Goal: Task Accomplishment & Management: Manage account settings

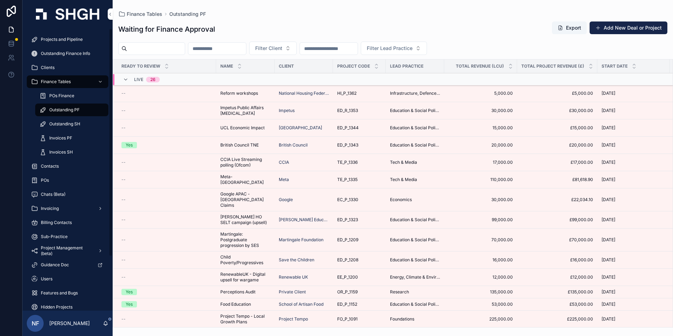
click at [62, 137] on span "Invoices PF" at bounding box center [60, 138] width 23 height 6
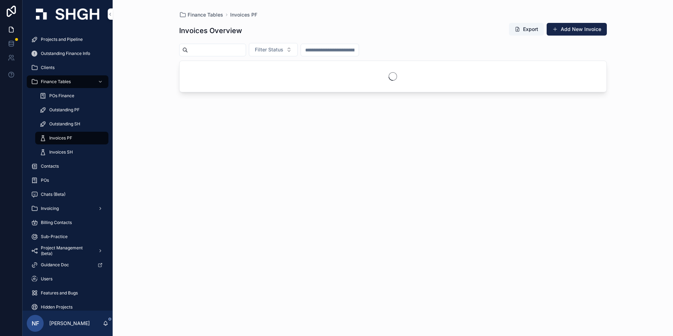
click at [281, 50] on span "Filter Status" at bounding box center [269, 49] width 29 height 7
click at [250, 91] on div "Sent" at bounding box center [291, 89] width 98 height 11
click at [210, 53] on input "scrollable content" at bounding box center [217, 50] width 58 height 10
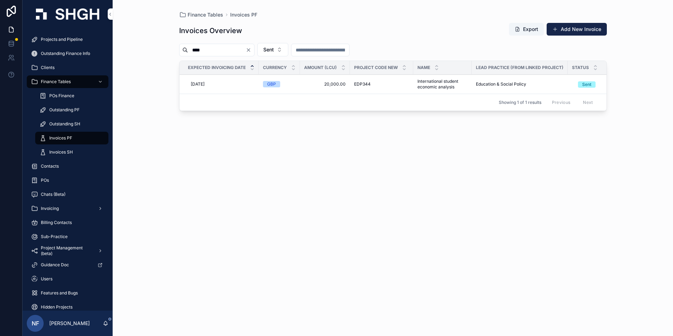
click at [582, 87] on div "Sent" at bounding box center [586, 84] width 9 height 6
click at [561, 142] on div "Paid" at bounding box center [558, 144] width 9 height 6
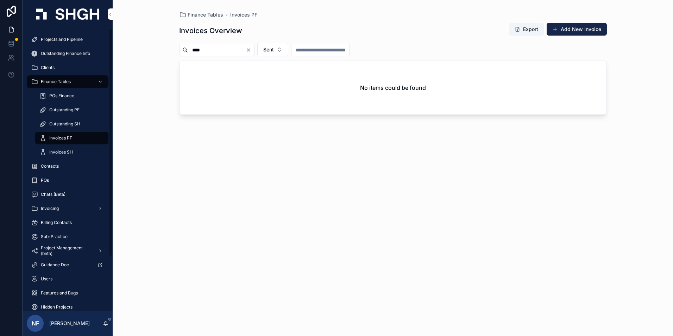
click at [62, 138] on span "Invoices PF" at bounding box center [60, 138] width 23 height 6
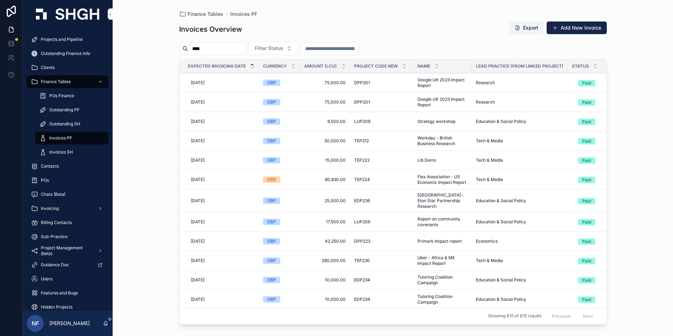
click at [239, 55] on div "****" at bounding box center [212, 48] width 67 height 13
click at [233, 52] on input "****" at bounding box center [217, 49] width 58 height 10
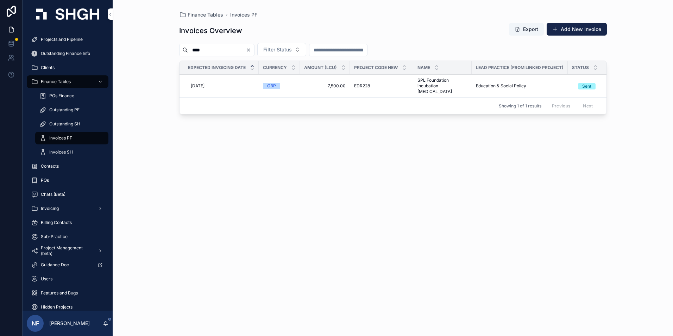
click at [582, 84] on div "Sent" at bounding box center [586, 86] width 9 height 6
click at [561, 143] on div "Paid" at bounding box center [558, 144] width 9 height 6
click at [235, 48] on input "****" at bounding box center [217, 50] width 58 height 10
type input "*"
click at [0, 0] on div "Delete" at bounding box center [0, 0] width 0 height 0
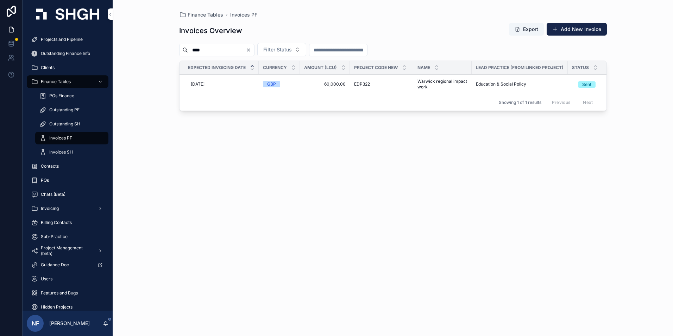
click at [588, 87] on div "Sent" at bounding box center [586, 84] width 9 height 6
click at [560, 144] on div "Paid" at bounding box center [558, 144] width 9 height 6
click at [218, 53] on input "****" at bounding box center [217, 50] width 58 height 10
type input "*"
click at [578, 85] on div "Sent" at bounding box center [581, 84] width 9 height 6
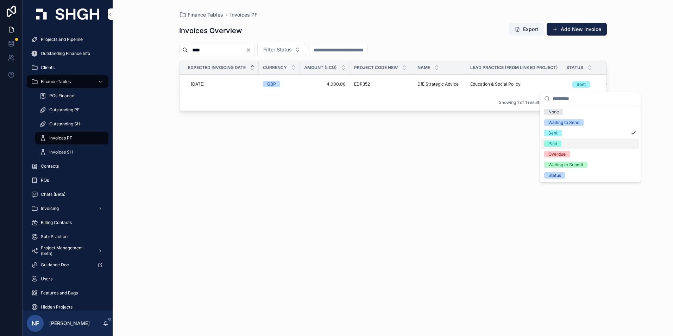
click at [551, 143] on div "Paid" at bounding box center [553, 144] width 9 height 6
click at [221, 48] on input "****" at bounding box center [217, 50] width 58 height 10
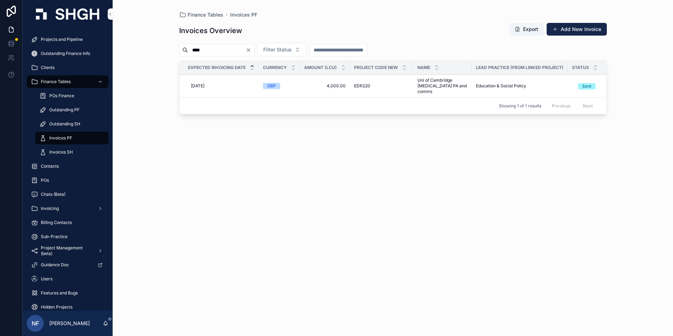
type input "****"
click at [587, 87] on div "Sent" at bounding box center [586, 86] width 9 height 6
click at [556, 142] on div "Paid" at bounding box center [558, 144] width 9 height 6
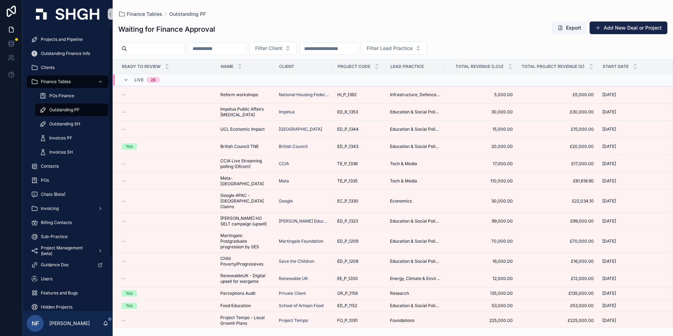
click at [61, 108] on span "Outstanding PF" at bounding box center [64, 110] width 30 height 6
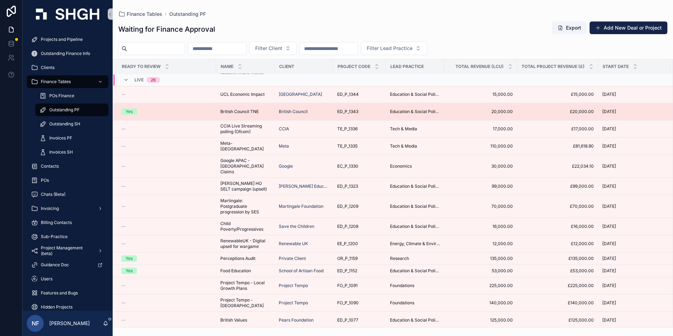
scroll to position [35, 0]
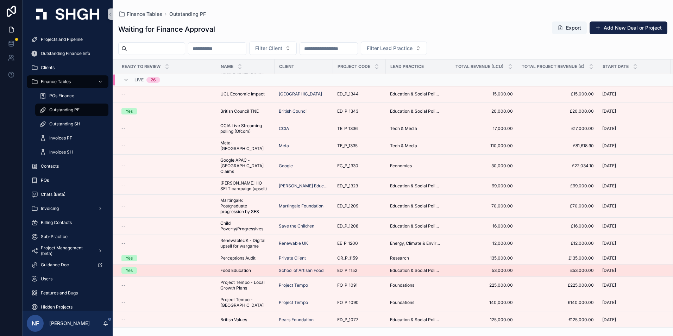
click at [130, 267] on div "Yes" at bounding box center [129, 270] width 7 height 6
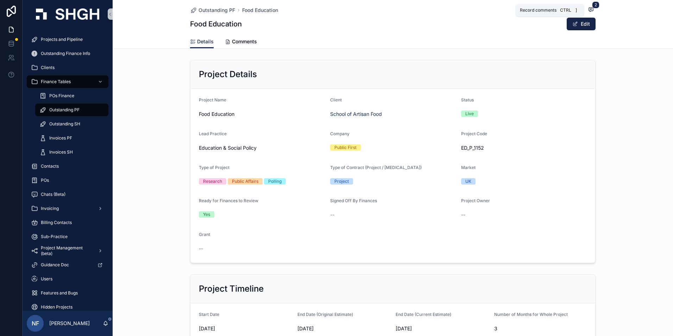
click at [588, 9] on icon "scrollable content" at bounding box center [591, 10] width 6 height 6
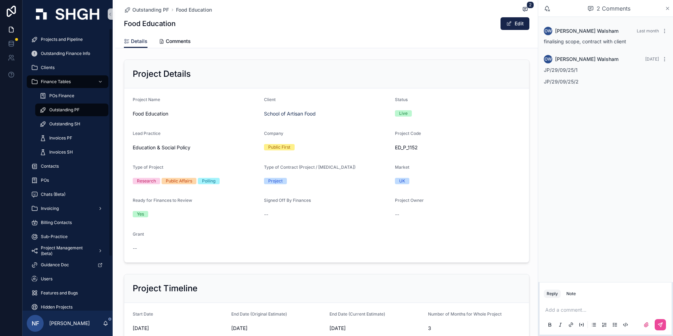
click at [670, 6] on icon "scrollable content" at bounding box center [667, 9] width 5 height 6
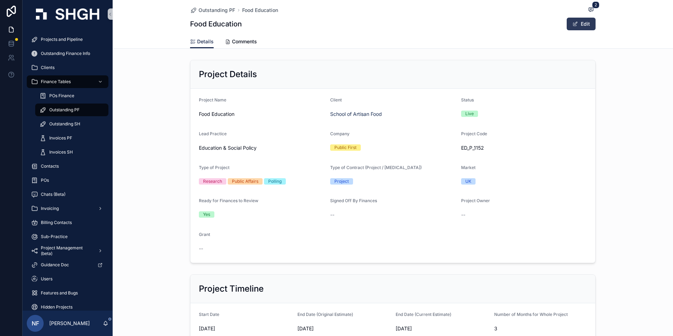
click at [567, 25] on button "Edit" at bounding box center [581, 24] width 29 height 13
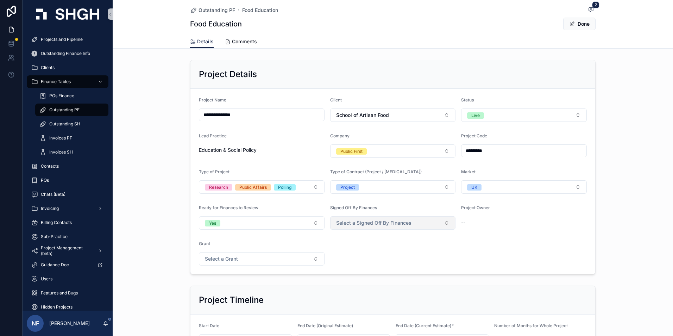
click at [344, 224] on span "Select a Signed Off By Finances" at bounding box center [373, 222] width 75 height 7
click at [340, 250] on div "Yes" at bounding box center [339, 251] width 7 height 6
click at [572, 26] on span "scrollable content" at bounding box center [572, 24] width 6 height 6
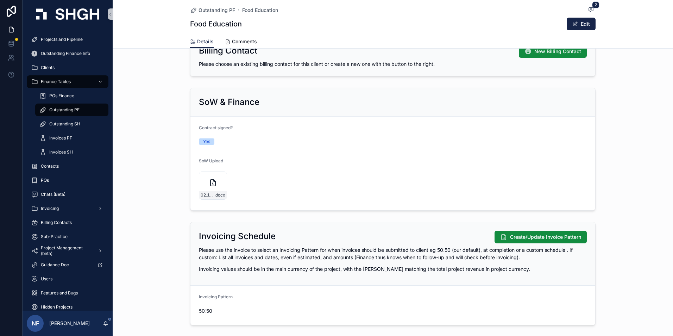
scroll to position [669, 0]
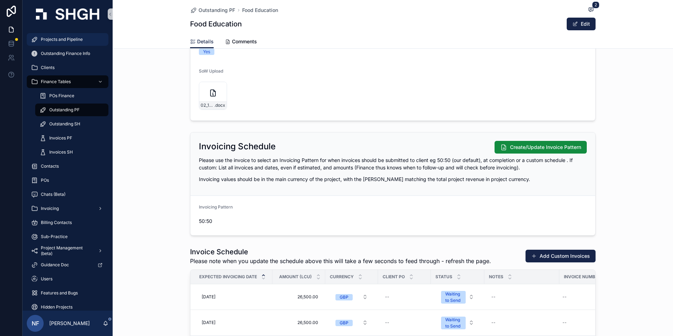
click at [65, 40] on span "Projects and Pipeline" at bounding box center [62, 40] width 42 height 6
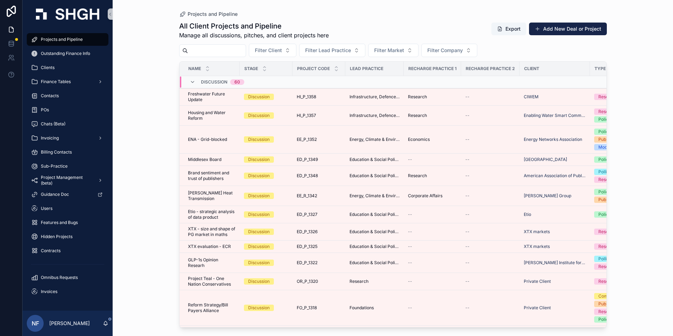
click at [216, 53] on input "scrollable content" at bounding box center [217, 51] width 58 height 10
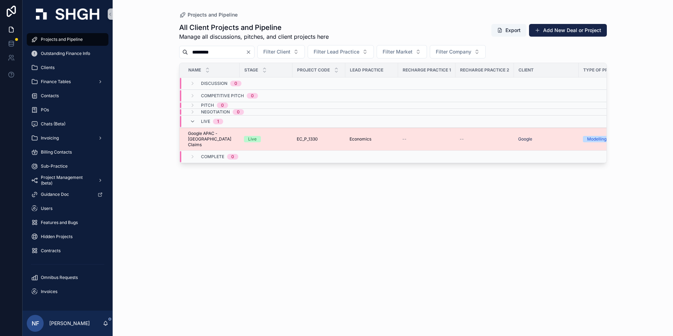
type input "*********"
click at [206, 133] on span "Google APAC - [GEOGRAPHIC_DATA] Claims" at bounding box center [212, 139] width 48 height 17
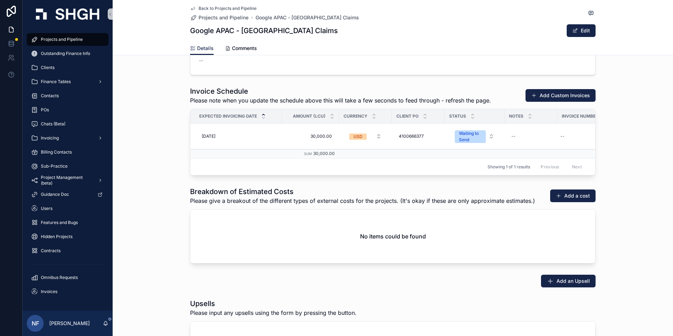
scroll to position [951, 0]
click at [399, 136] on span "4100666377" at bounding box center [411, 136] width 25 height 6
drag, startPoint x: 398, startPoint y: 143, endPoint x: 432, endPoint y: 144, distance: 34.2
click at [432, 144] on input "**********" at bounding box center [431, 146] width 67 height 10
click at [484, 148] on icon "scrollable content" at bounding box center [483, 146] width 6 height 6
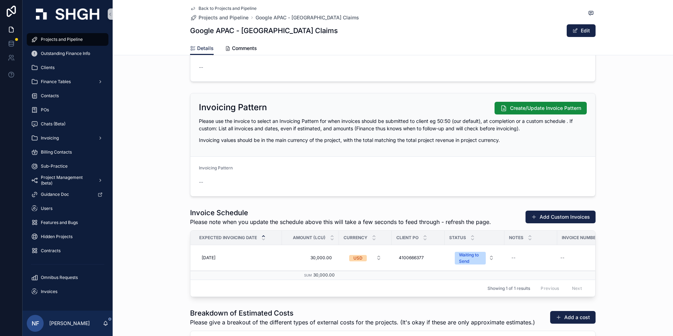
scroll to position [880, 0]
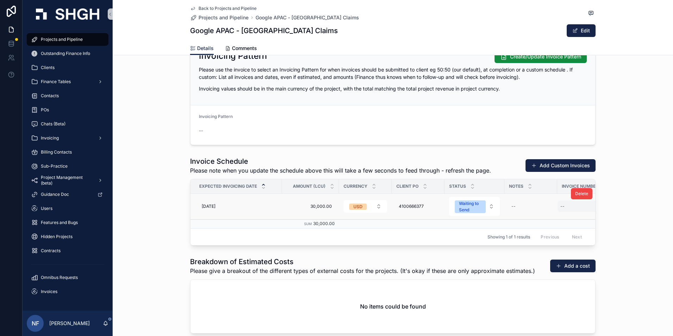
click at [564, 207] on div "--" at bounding box center [583, 206] width 51 height 11
type input "****"
click at [649, 217] on form "****" at bounding box center [604, 216] width 90 height 13
click at [647, 218] on icon "scrollable content" at bounding box center [645, 216] width 6 height 6
click at [64, 83] on span "Finance Tables" at bounding box center [56, 82] width 30 height 6
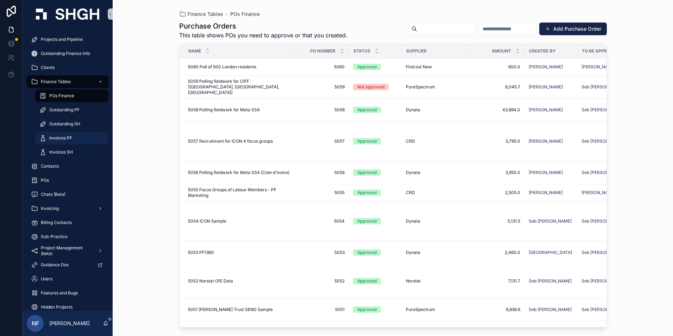
click at [65, 138] on span "Invoices PF" at bounding box center [60, 138] width 23 height 6
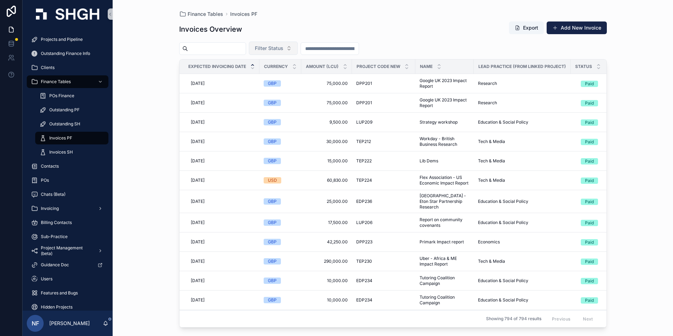
click at [286, 52] on button "Filter Status" at bounding box center [273, 48] width 49 height 13
click at [271, 77] on div "Waiting to Send" at bounding box center [291, 76] width 85 height 11
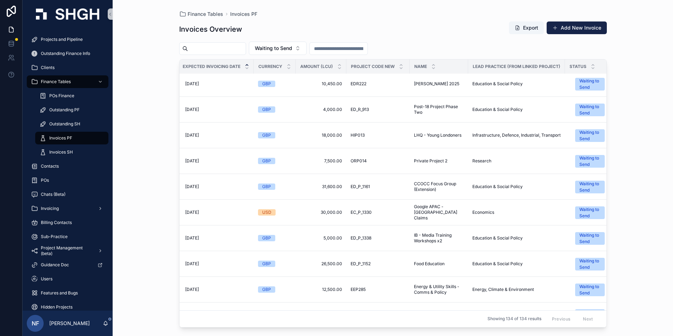
scroll to position [106, 0]
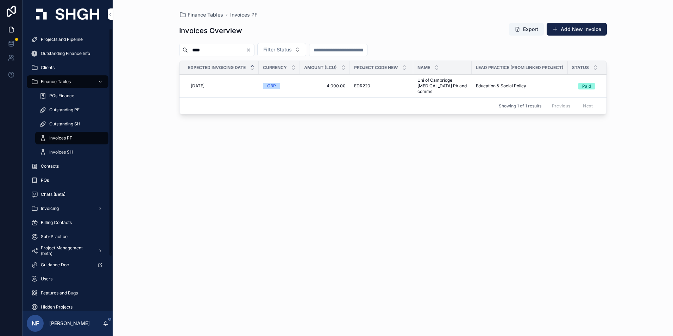
click at [59, 135] on div "Invoices PF" at bounding box center [71, 137] width 65 height 11
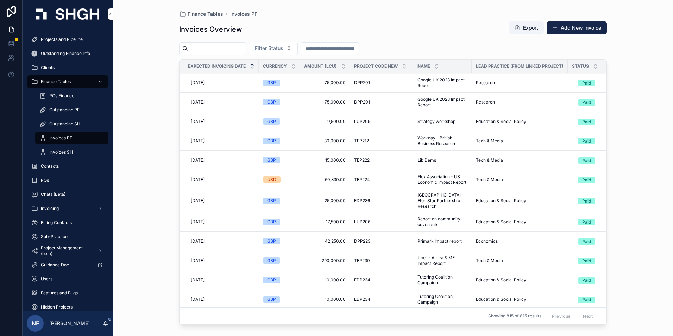
click at [283, 46] on span "Filter Status" at bounding box center [269, 48] width 29 height 7
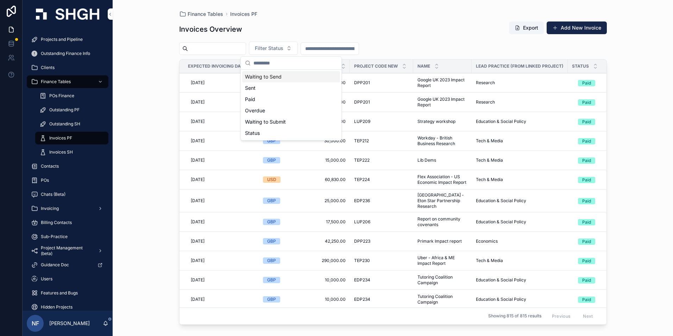
click at [276, 81] on div "Waiting to Send" at bounding box center [291, 76] width 98 height 11
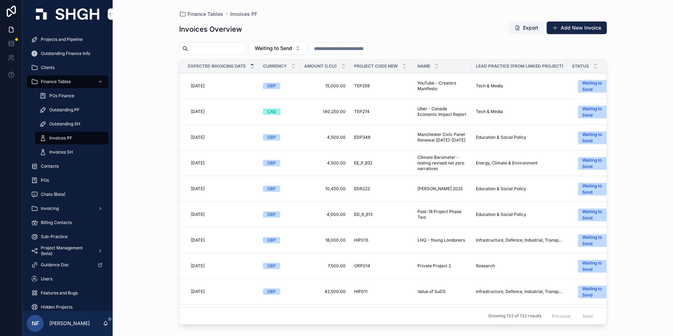
click at [224, 50] on input "****" at bounding box center [217, 49] width 58 height 10
type input "*"
click at [48, 39] on span "Projects and Pipeline" at bounding box center [62, 40] width 42 height 6
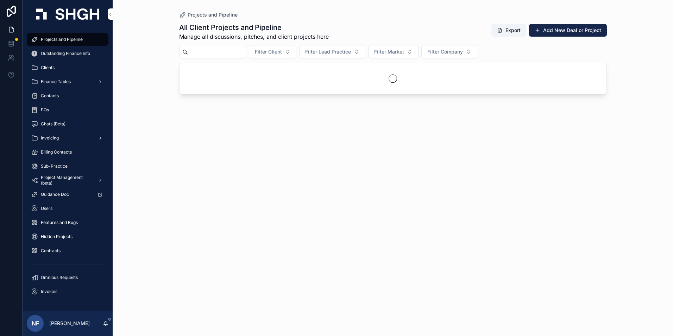
click at [212, 51] on input "scrollable content" at bounding box center [217, 52] width 58 height 10
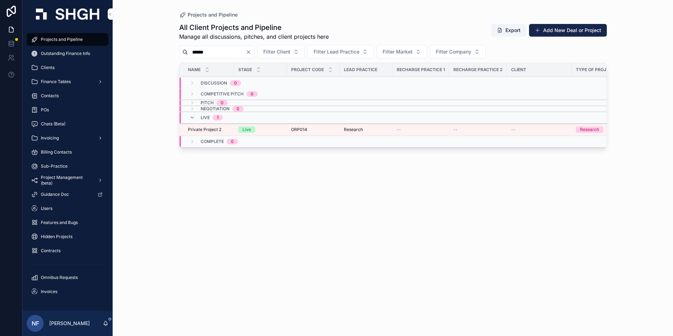
type input "******"
click at [192, 130] on span "Private Project 2" at bounding box center [204, 130] width 33 height 6
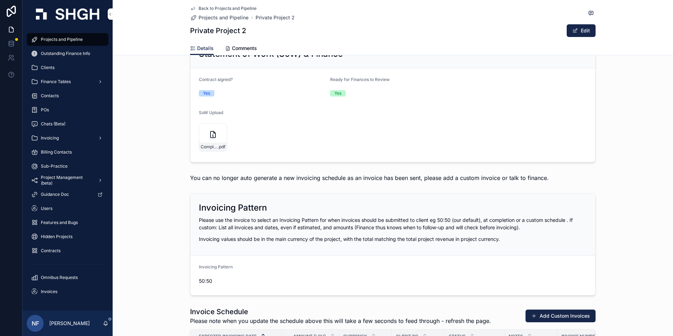
scroll to position [880, 0]
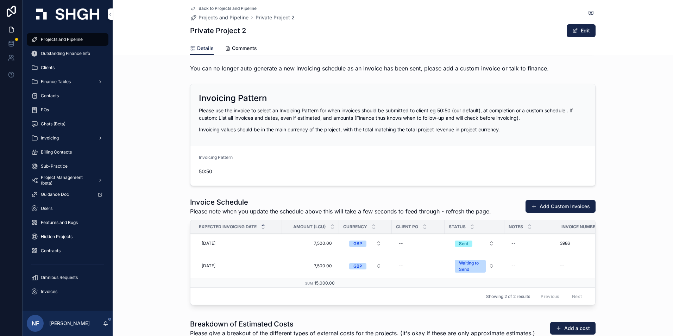
click at [215, 266] on span "[DATE]" at bounding box center [209, 266] width 14 height 6
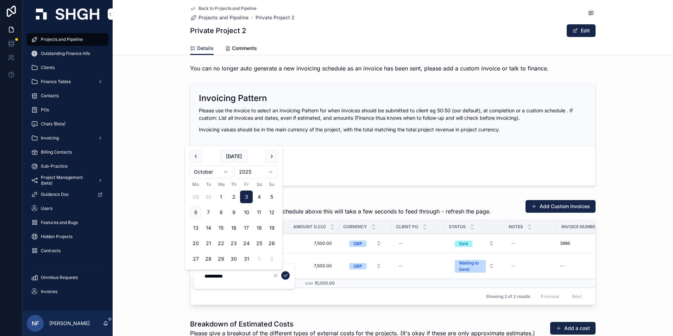
click at [199, 212] on button "6" at bounding box center [195, 212] width 13 height 13
type input "**********"
click at [286, 278] on icon "scrollable content" at bounding box center [286, 276] width 6 height 6
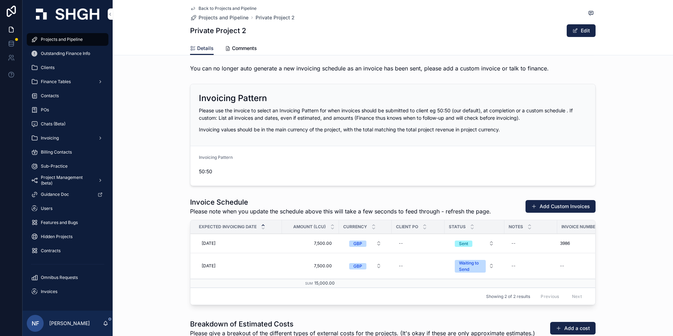
click at [568, 267] on div "--" at bounding box center [583, 265] width 52 height 11
type input "****"
click at [642, 276] on icon "scrollable content" at bounding box center [644, 276] width 6 height 6
click at [53, 76] on div "Finance Tables" at bounding box center [67, 81] width 73 height 11
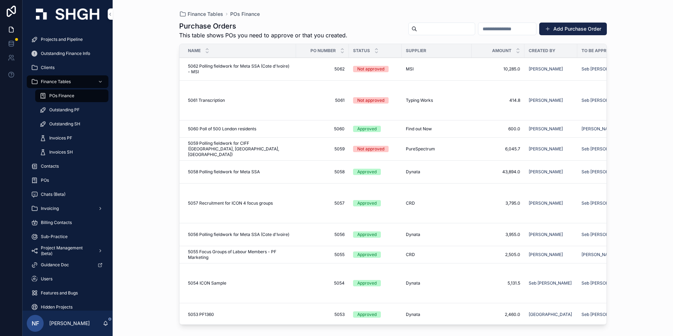
click at [68, 111] on span "Outstanding PF" at bounding box center [64, 110] width 30 height 6
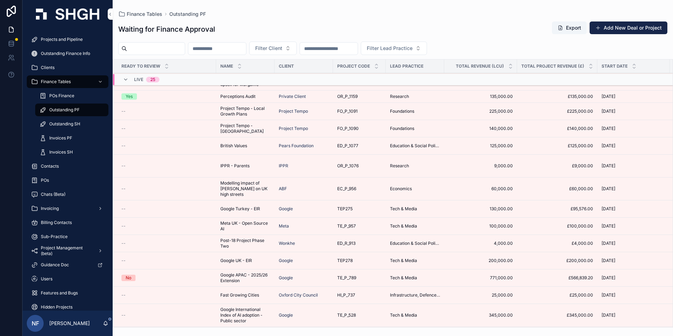
scroll to position [210, 0]
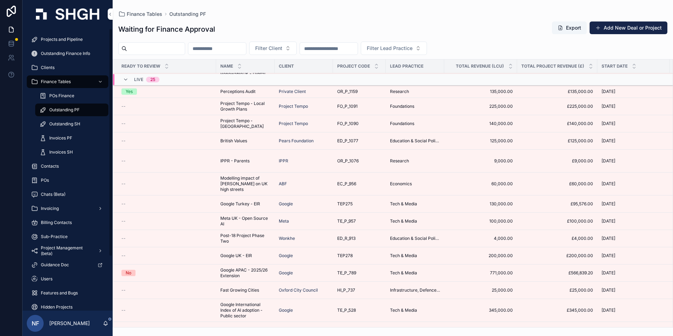
click at [62, 135] on div "Invoices PF" at bounding box center [71, 137] width 65 height 11
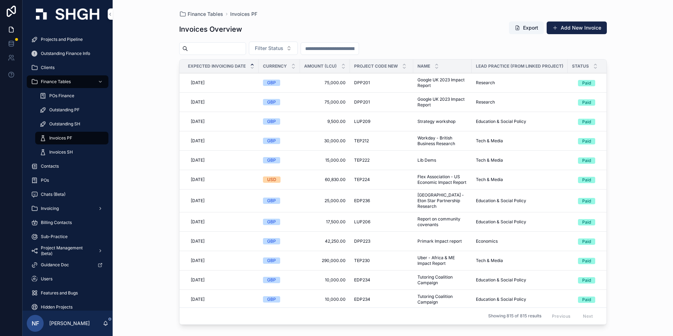
click at [283, 47] on span "Filter Status" at bounding box center [269, 48] width 29 height 7
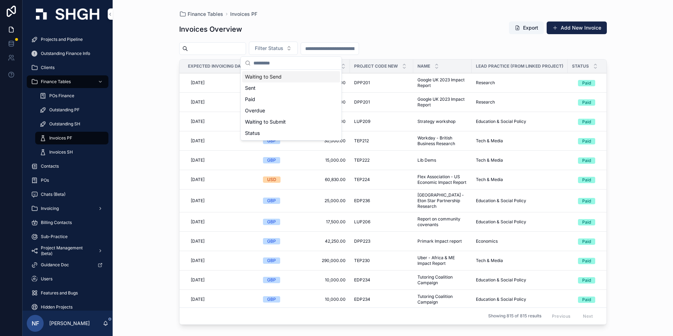
click at [271, 76] on div "Waiting to Send" at bounding box center [291, 76] width 98 height 11
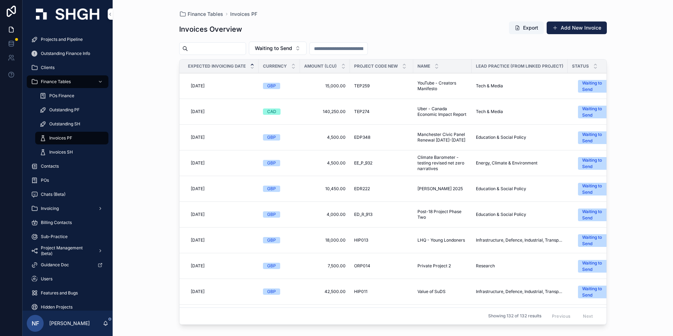
scroll to position [106, 0]
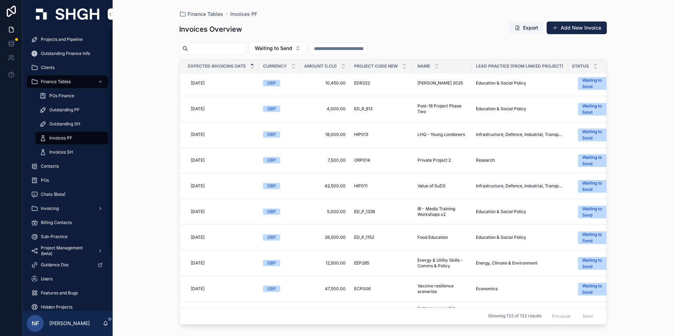
click at [45, 36] on div "Projects and Pipeline" at bounding box center [67, 39] width 73 height 11
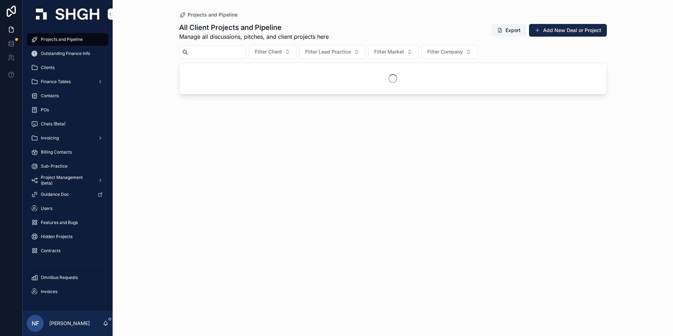
click at [227, 48] on input "scrollable content" at bounding box center [217, 52] width 58 height 10
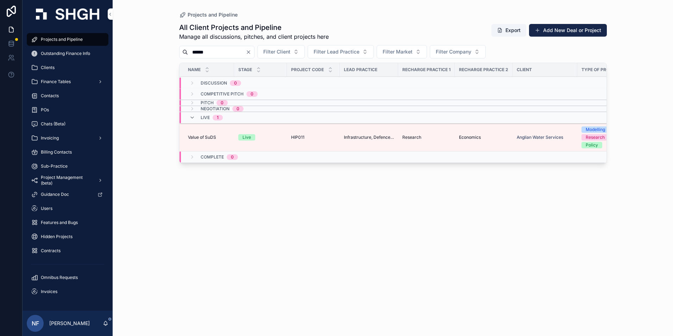
type input "******"
click at [206, 142] on td "Value of SuDS Value of SuDS" at bounding box center [207, 138] width 55 height 28
click at [206, 141] on td "Value of SuDS Value of SuDS" at bounding box center [207, 138] width 55 height 28
click at [206, 138] on span "Value of SuDS" at bounding box center [202, 138] width 28 height 6
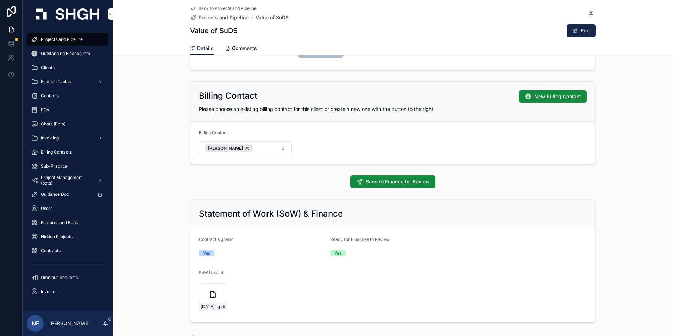
scroll to position [599, 0]
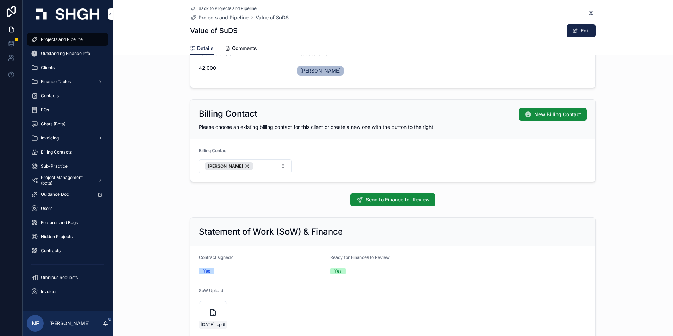
click at [211, 321] on div "[DATE]-Public-First-Draft-Agt .pdf" at bounding box center [212, 324] width 27 height 8
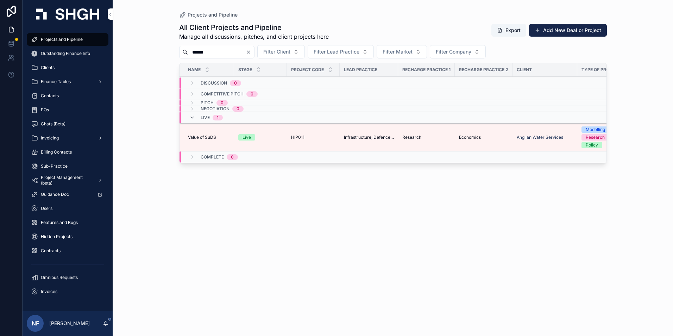
click at [214, 138] on span "Value of SuDS" at bounding box center [202, 138] width 28 height 6
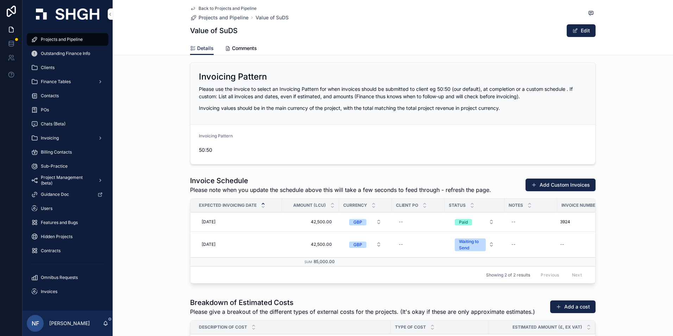
scroll to position [916, 0]
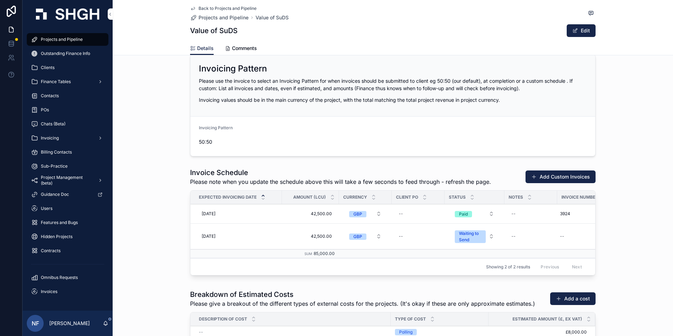
click at [401, 212] on div "--" at bounding box center [418, 213] width 44 height 11
type input "**********"
click at [479, 226] on div "scrollable content" at bounding box center [478, 223] width 18 height 8
click at [485, 222] on icon "scrollable content" at bounding box center [483, 223] width 4 height 2
click at [402, 253] on td "scrollable content" at bounding box center [418, 253] width 53 height 9
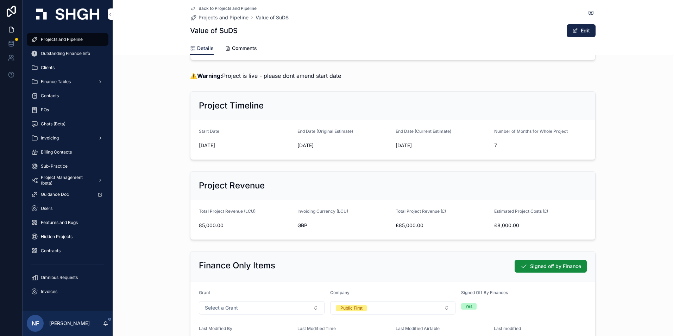
scroll to position [141, 0]
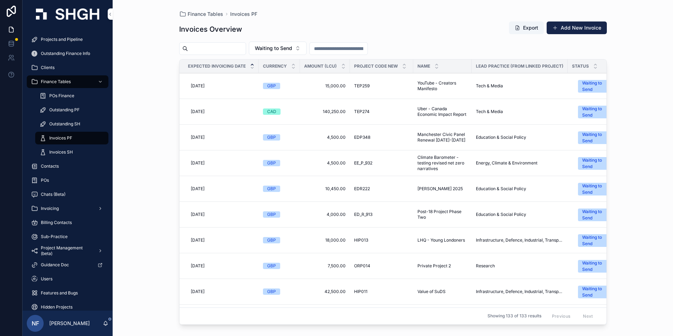
scroll to position [35, 0]
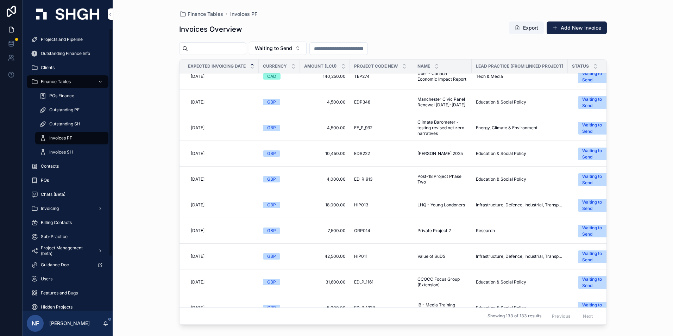
click at [74, 41] on span "Projects and Pipeline" at bounding box center [62, 40] width 42 height 6
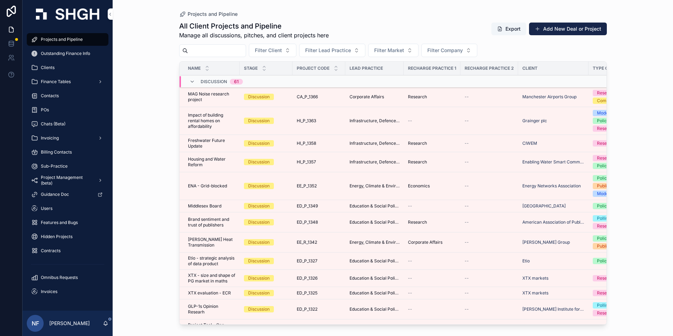
click at [237, 55] on input "scrollable content" at bounding box center [217, 51] width 58 height 10
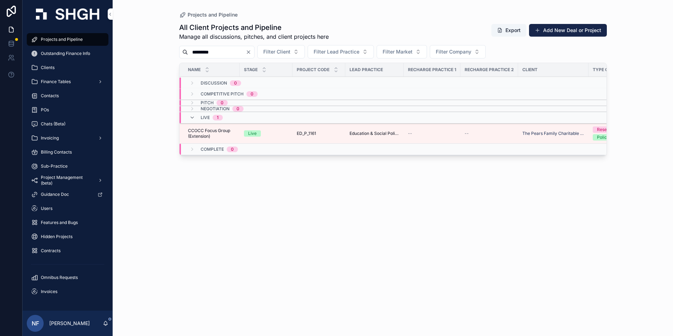
type input "*********"
click at [214, 130] on span "CCOCC Focus Group (Extension)" at bounding box center [212, 133] width 48 height 11
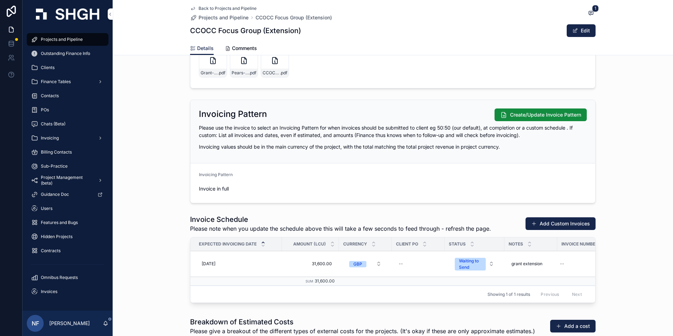
scroll to position [845, 0]
click at [592, 11] on span "1" at bounding box center [595, 8] width 7 height 7
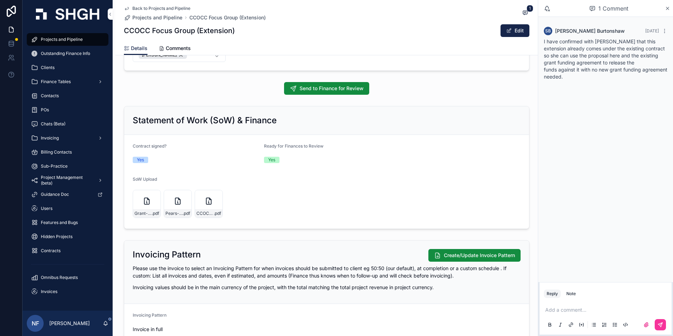
scroll to position [810, 0]
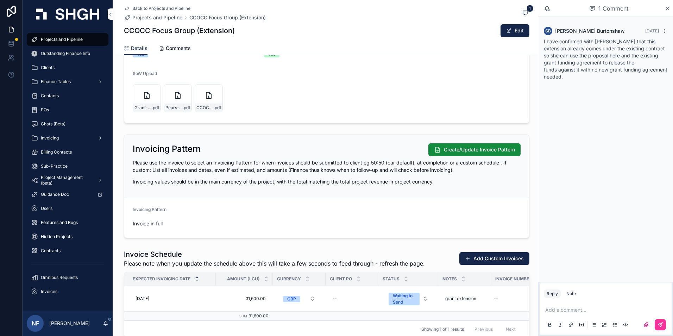
click at [494, 299] on div "--" at bounding box center [496, 299] width 4 height 6
type input "****"
click at [578, 309] on icon "scrollable content" at bounding box center [578, 308] width 4 height 2
click at [668, 3] on div "1 Comment" at bounding box center [605, 8] width 135 height 17
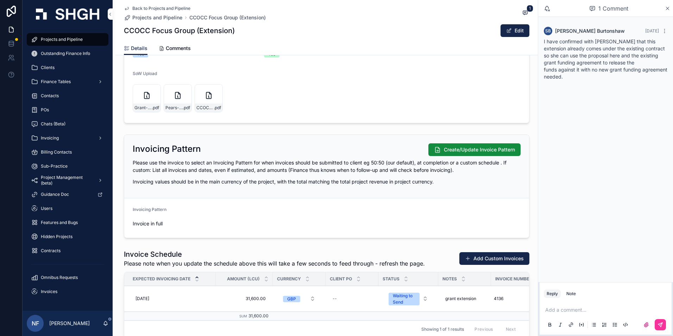
click at [668, 6] on icon "scrollable content" at bounding box center [667, 9] width 5 height 6
click at [669, 9] on icon "scrollable content" at bounding box center [667, 9] width 5 height 6
click at [669, 10] on icon "scrollable content" at bounding box center [667, 9] width 5 height 6
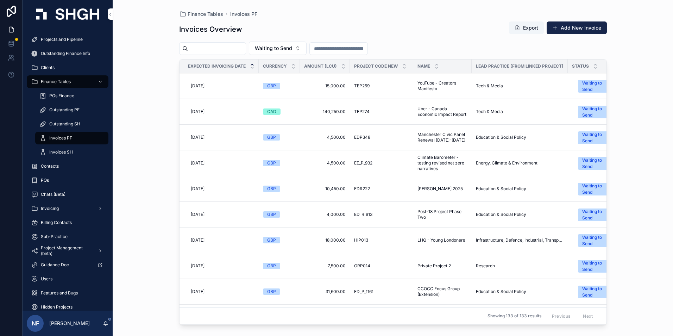
click at [467, 318] on div "Showing 133 of 133 results Previous Next" at bounding box center [393, 315] width 427 height 17
click at [68, 97] on span "POs Finance" at bounding box center [61, 96] width 25 height 6
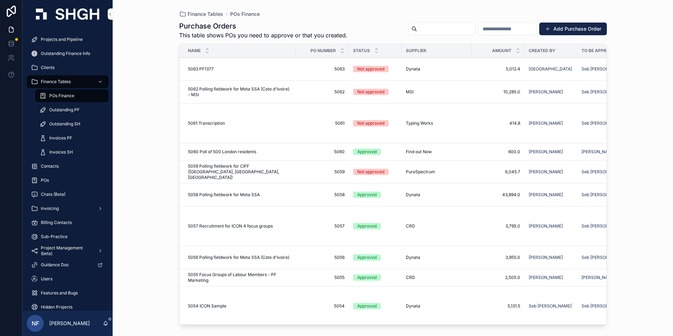
click at [383, 148] on td "Approved" at bounding box center [375, 151] width 53 height 17
click at [372, 153] on div "Approved" at bounding box center [366, 152] width 19 height 6
click at [62, 137] on span "Invoices PF" at bounding box center [60, 138] width 23 height 6
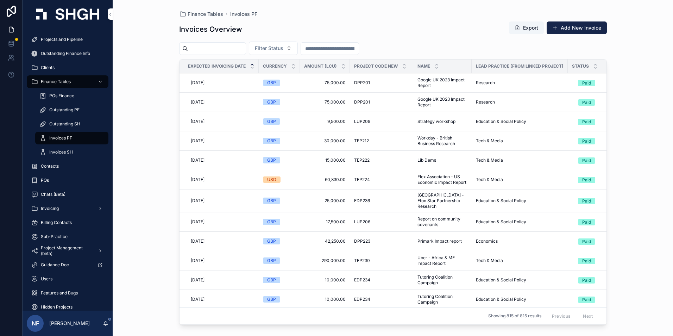
click at [213, 51] on input "scrollable content" at bounding box center [217, 49] width 58 height 10
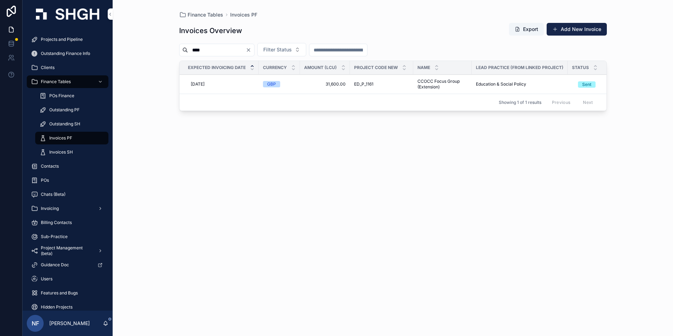
type input "****"
click at [290, 50] on span "Filter Status" at bounding box center [277, 49] width 29 height 7
